Goal: Check status: Check status

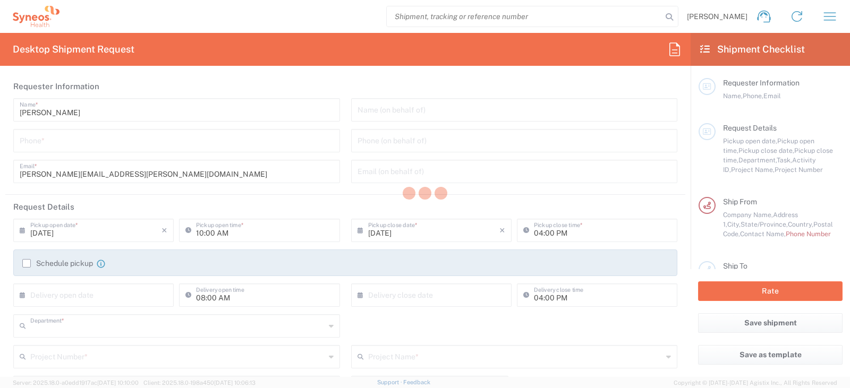
type input "6055"
type input "[US_STATE]"
type input "[GEOGRAPHIC_DATA]"
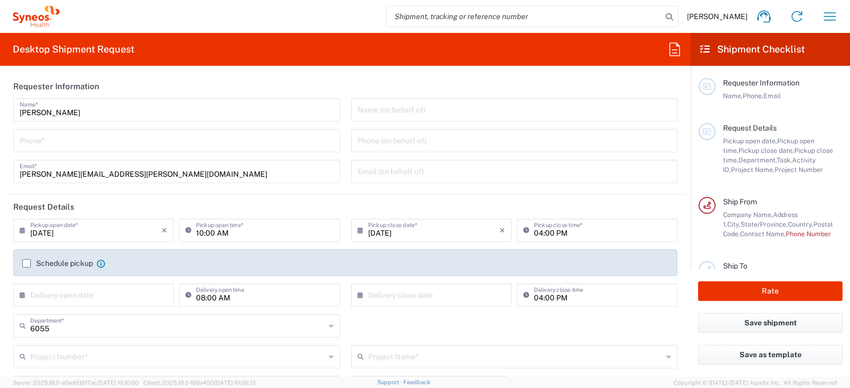
type input "Syneos Health Commercial Servi- [GEOGRAPHIC_DATA] [GEOGRAPHIC_DATA]"
click at [825, 14] on icon "button" at bounding box center [829, 16] width 17 height 17
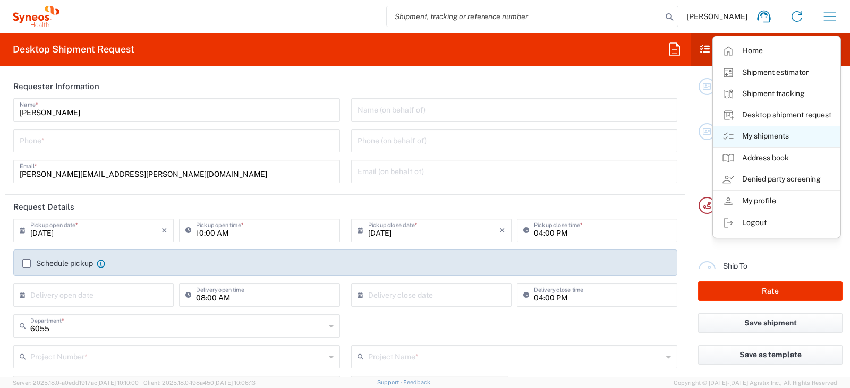
click at [762, 135] on link "My shipments" at bounding box center [776, 136] width 126 height 21
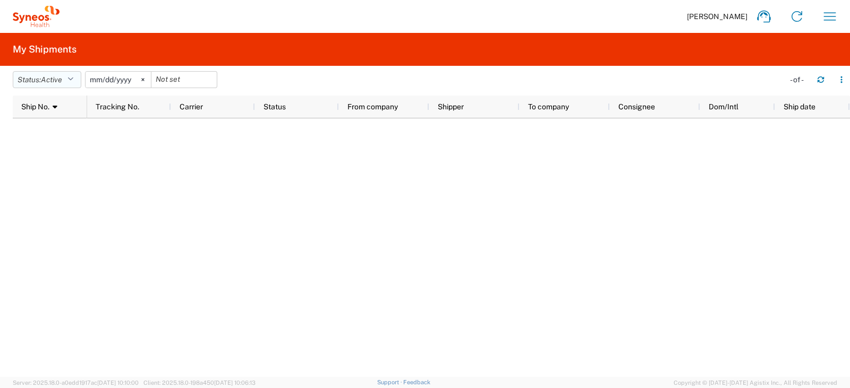
click at [62, 83] on span "Active" at bounding box center [51, 79] width 21 height 8
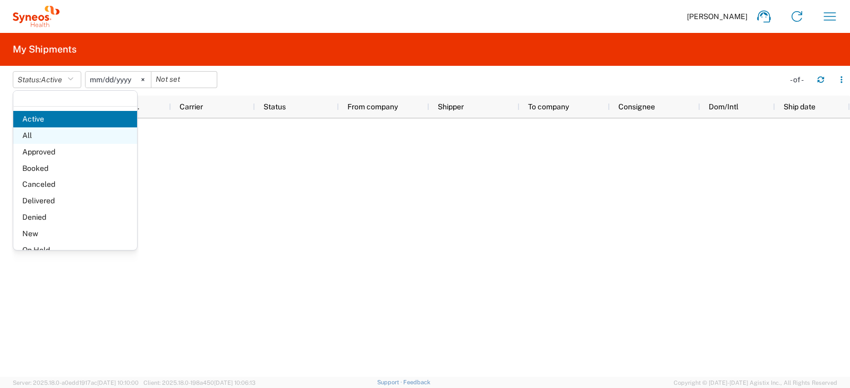
click at [47, 142] on span "All" at bounding box center [75, 135] width 124 height 16
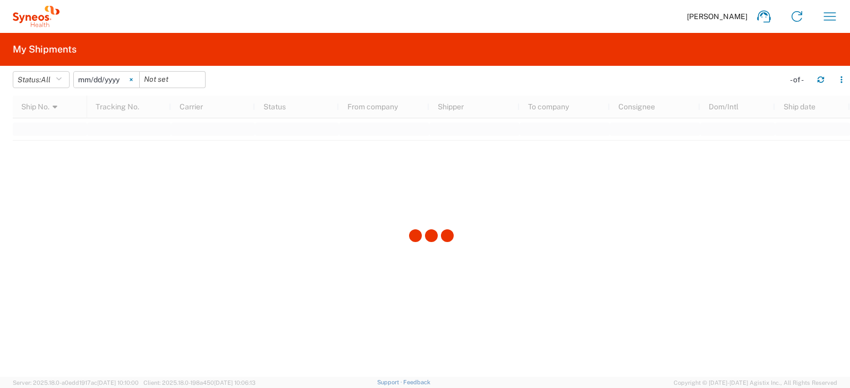
click at [133, 79] on svg-icon at bounding box center [131, 80] width 16 height 16
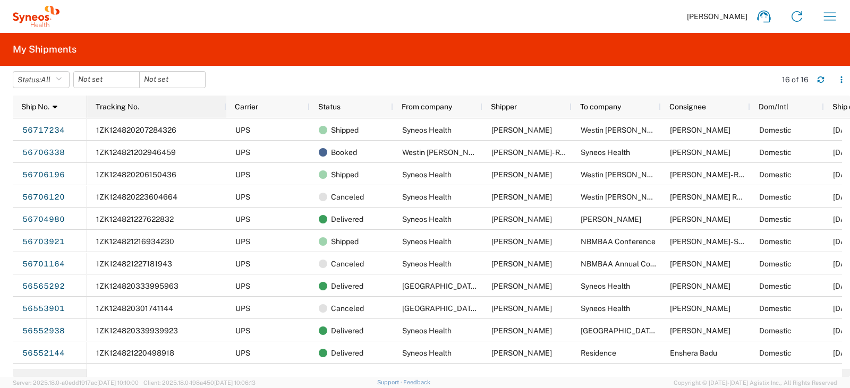
drag, startPoint x: 169, startPoint y: 109, endPoint x: 230, endPoint y: 113, distance: 61.2
click at [228, 113] on div at bounding box center [226, 107] width 4 height 22
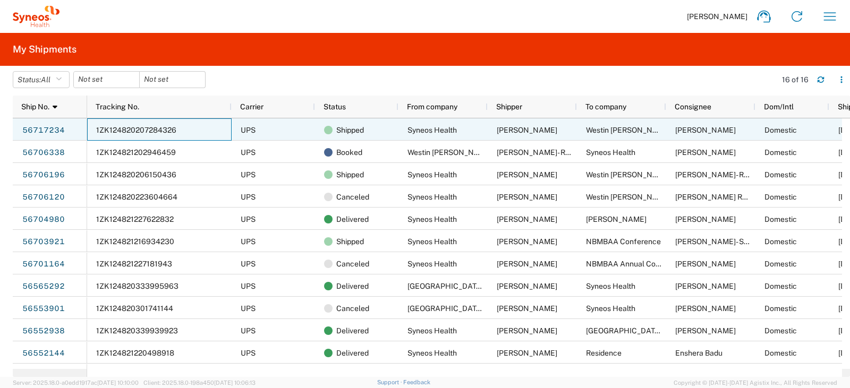
drag, startPoint x: 186, startPoint y: 133, endPoint x: 126, endPoint y: 133, distance: 60.0
click at [126, 133] on div "1ZK124820207284326" at bounding box center [159, 129] width 144 height 22
drag, startPoint x: 126, startPoint y: 133, endPoint x: 162, endPoint y: 131, distance: 35.6
click at [162, 131] on div "1ZK124820207284326" at bounding box center [159, 129] width 144 height 22
drag, startPoint x: 162, startPoint y: 131, endPoint x: 39, endPoint y: 131, distance: 122.7
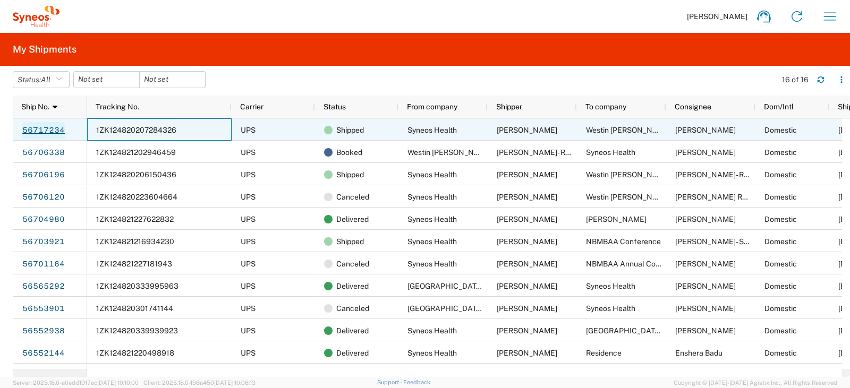
click at [39, 131] on link "56717234" at bounding box center [44, 130] width 44 height 17
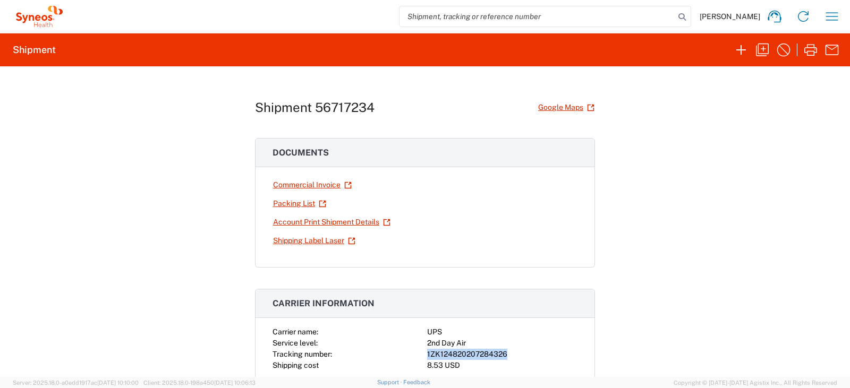
drag, startPoint x: 502, startPoint y: 356, endPoint x: 421, endPoint y: 357, distance: 81.8
click at [421, 357] on div "Carrier name: UPS Service level: 2nd Day Air Tracking number: 1ZK12482020728432…" at bounding box center [424, 349] width 305 height 45
copy div "1ZK124820207284326"
